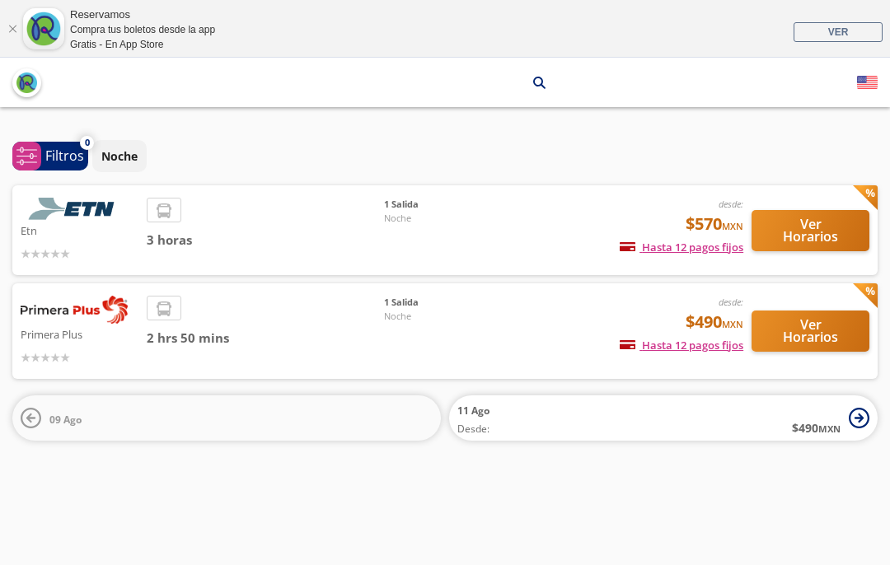
click at [824, 331] on button "Ver Horarios" at bounding box center [810, 331] width 118 height 41
click at [817, 236] on button "Ver Horarios" at bounding box center [810, 230] width 118 height 41
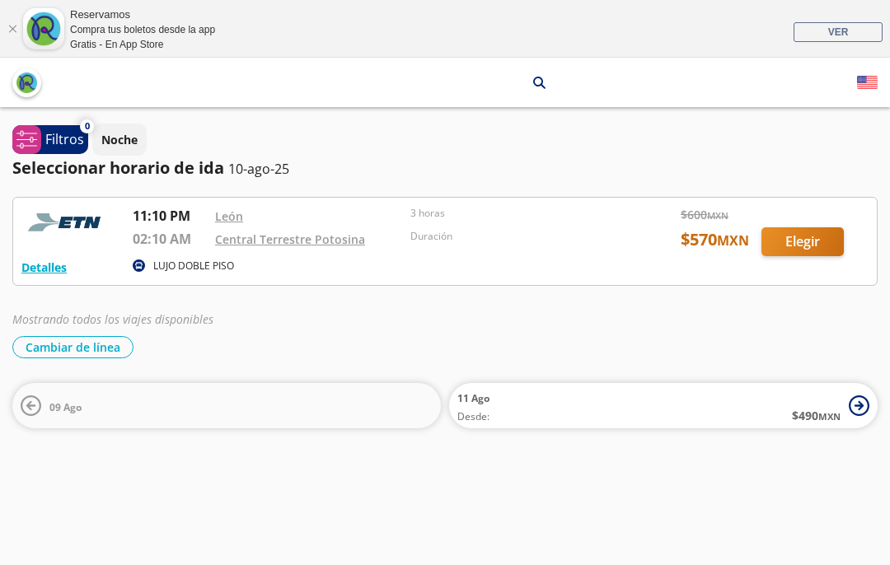
click at [61, 333] on div "Mostrando todos los viajes disponibles Cambiar de línea [GEOGRAPHIC_DATA] de lí…" at bounding box center [444, 335] width 865 height 48
